Goal: Transaction & Acquisition: Download file/media

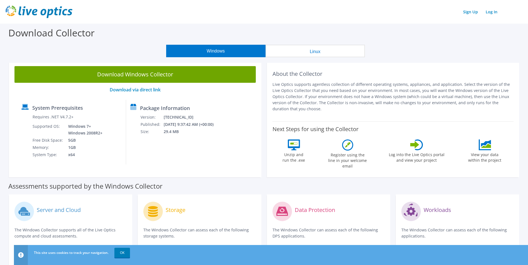
scroll to position [56, 0]
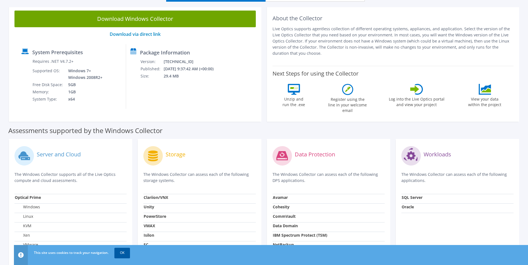
click at [122, 252] on link "OK" at bounding box center [122, 253] width 16 height 10
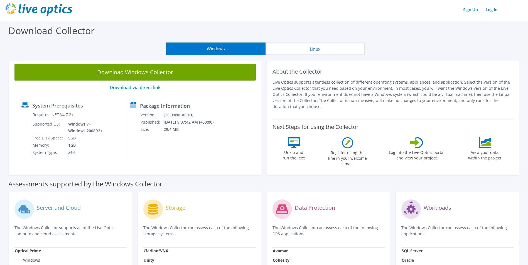
scroll to position [0, 0]
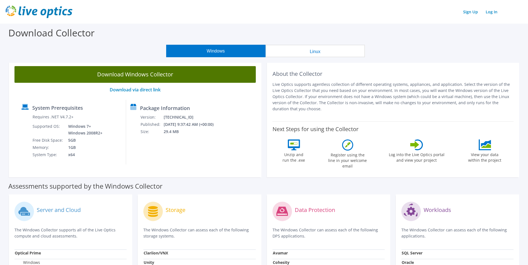
click at [126, 77] on link "Download Windows Collector" at bounding box center [134, 74] width 241 height 17
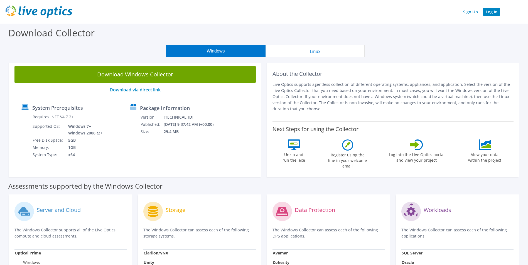
click at [491, 13] on link "Log In" at bounding box center [491, 12] width 17 height 8
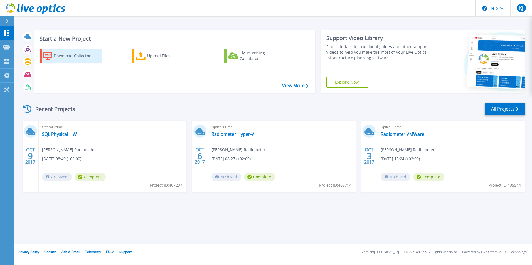
click at [79, 57] on div "Download Collector" at bounding box center [76, 55] width 44 height 11
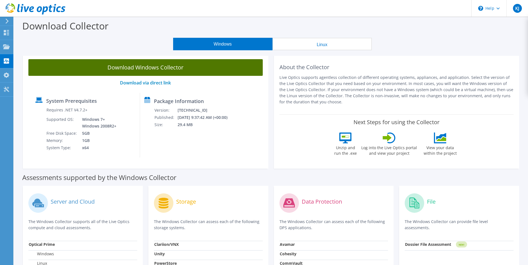
click at [156, 70] on link "Download Windows Collector" at bounding box center [145, 67] width 234 height 17
